Goal: Task Accomplishment & Management: Use online tool/utility

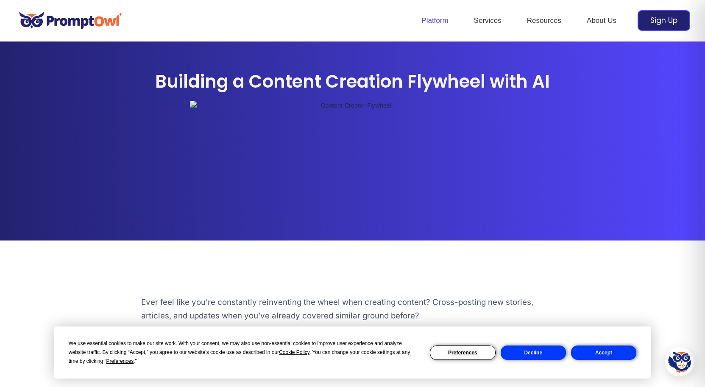
click at [428, 18] on link "Platform" at bounding box center [434, 21] width 52 height 30
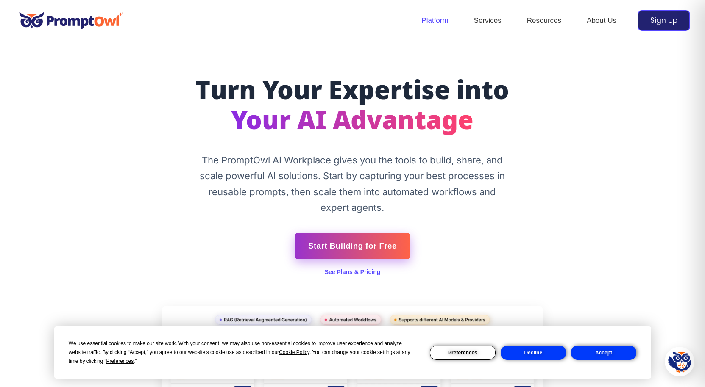
click at [357, 241] on link "Start Building for Free" at bounding box center [352, 246] width 116 height 26
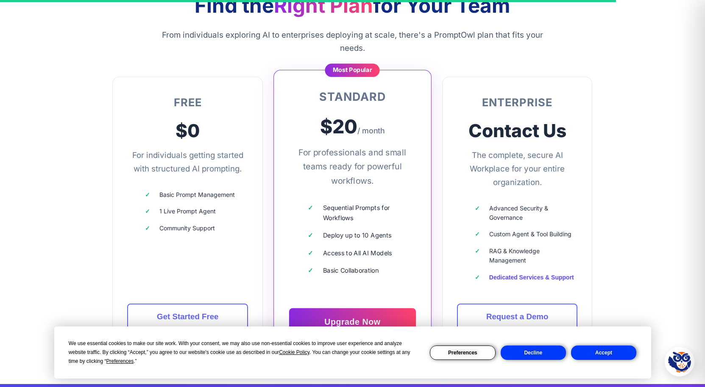
scroll to position [2638, 0]
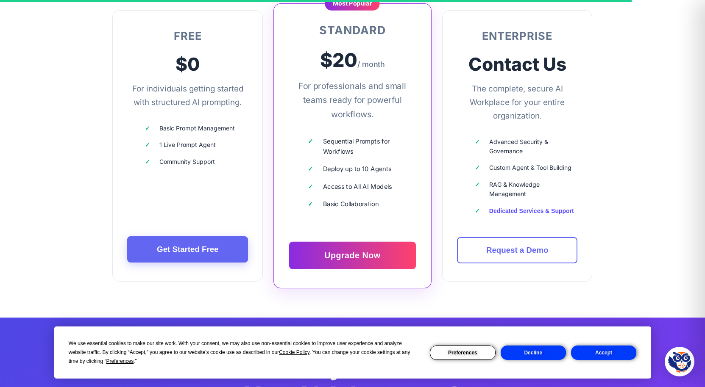
click at [191, 236] on link "Get Started Free" at bounding box center [187, 249] width 121 height 26
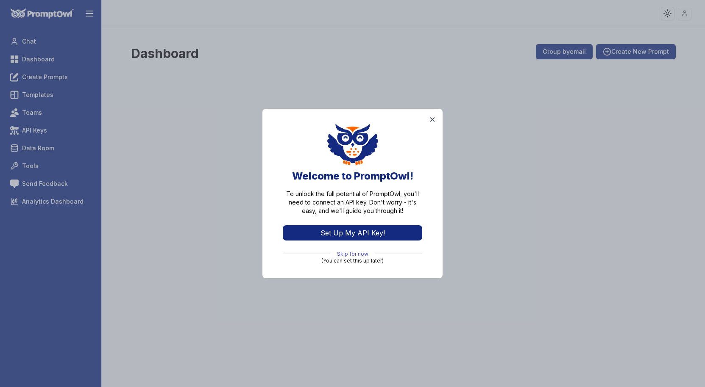
click at [348, 253] on link "Skip for now" at bounding box center [352, 254] width 31 height 7
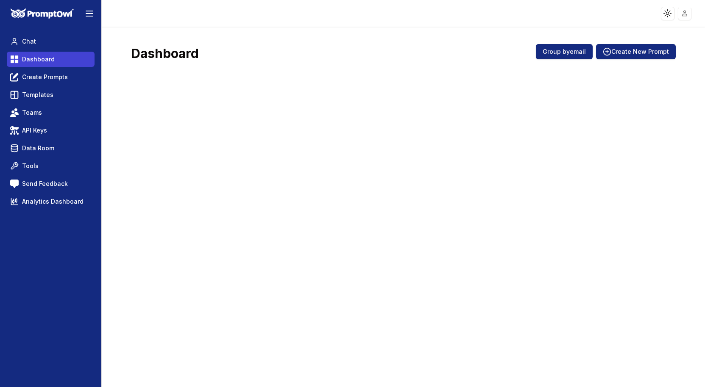
click at [36, 58] on span "Dashboard" at bounding box center [38, 59] width 33 height 8
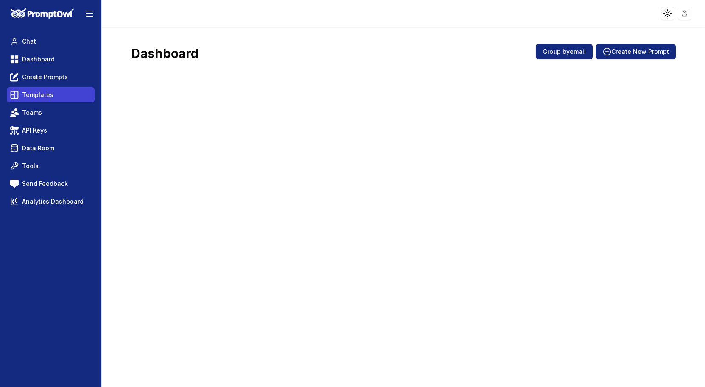
click at [33, 96] on span "Templates" at bounding box center [37, 95] width 31 height 8
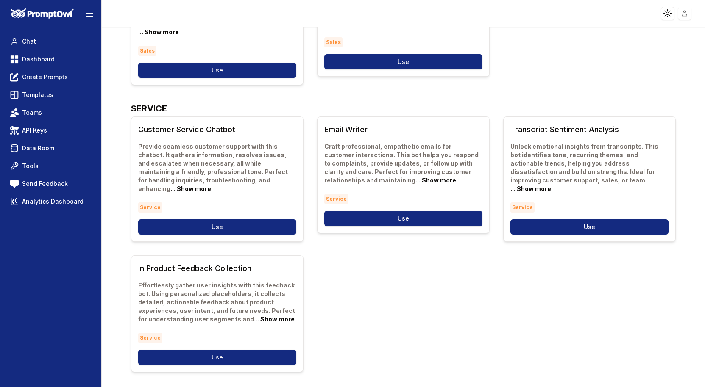
scroll to position [146, 0]
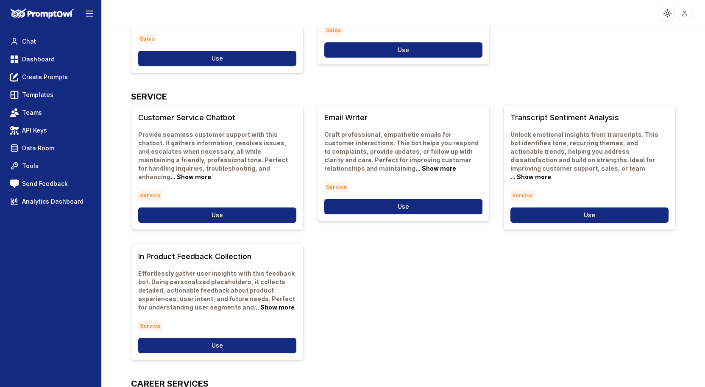
click at [419, 272] on div "Customer Service Chatbot Provide seamless customer support with this chatbot. I…" at bounding box center [403, 233] width 544 height 256
